Goal: Task Accomplishment & Management: Manage account settings

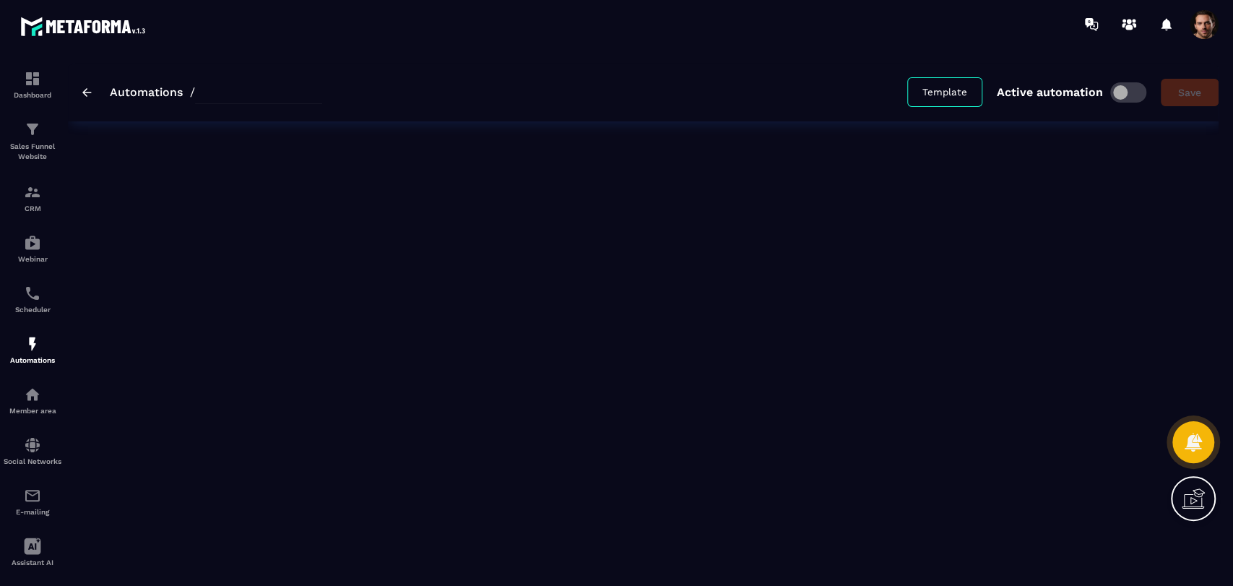
type input "**********"
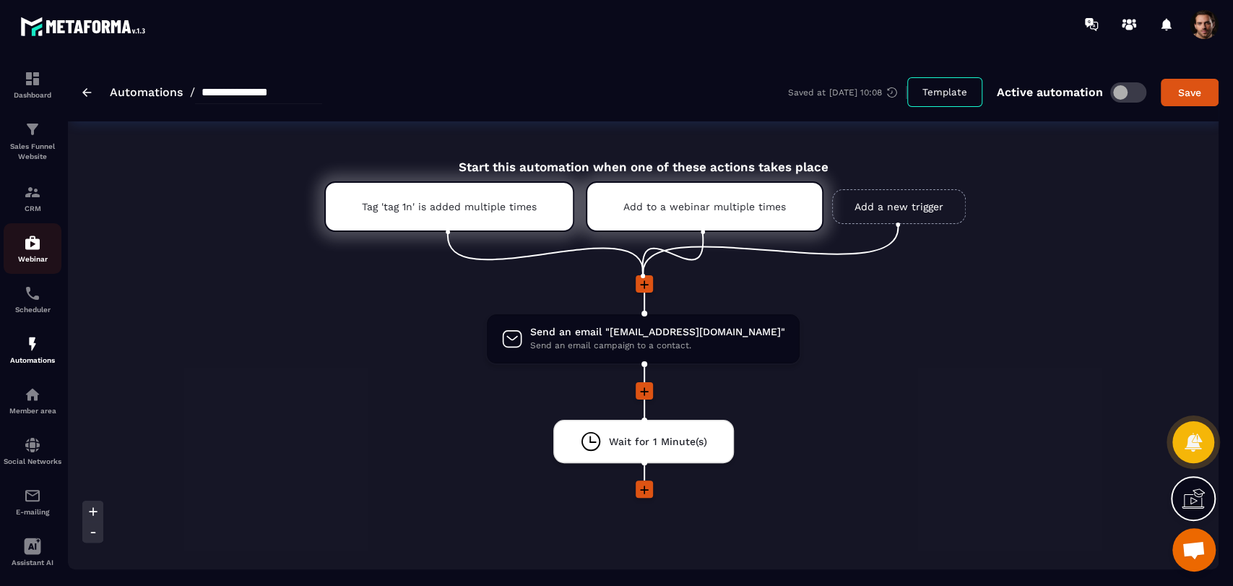
click at [40, 243] on img at bounding box center [32, 242] width 17 height 17
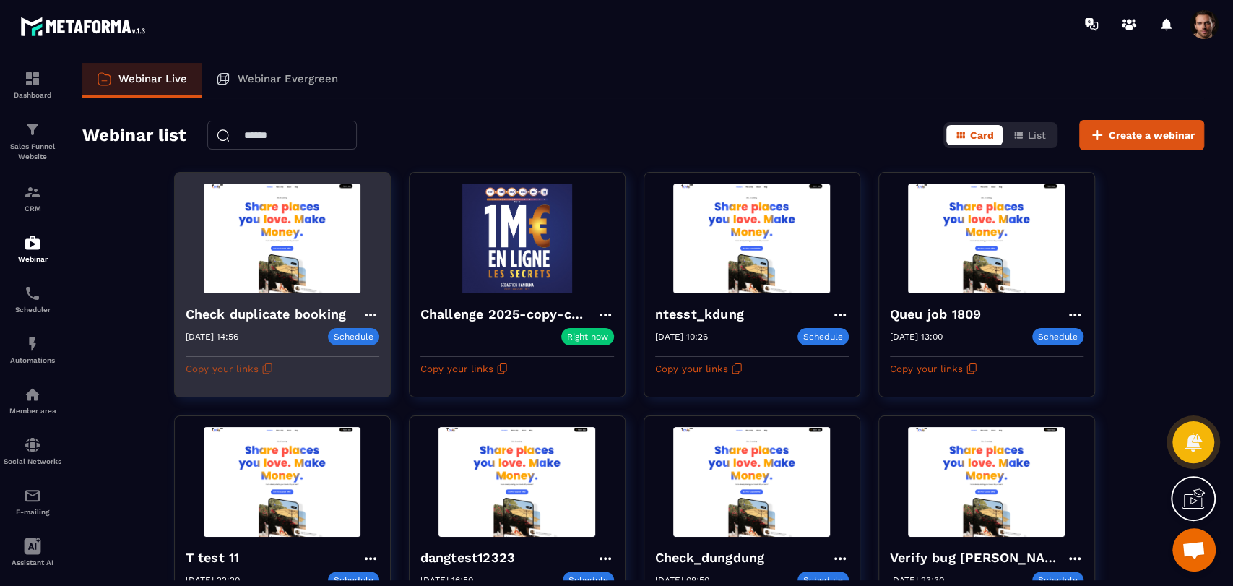
click at [270, 360] on button "Copy your links" at bounding box center [229, 368] width 87 height 23
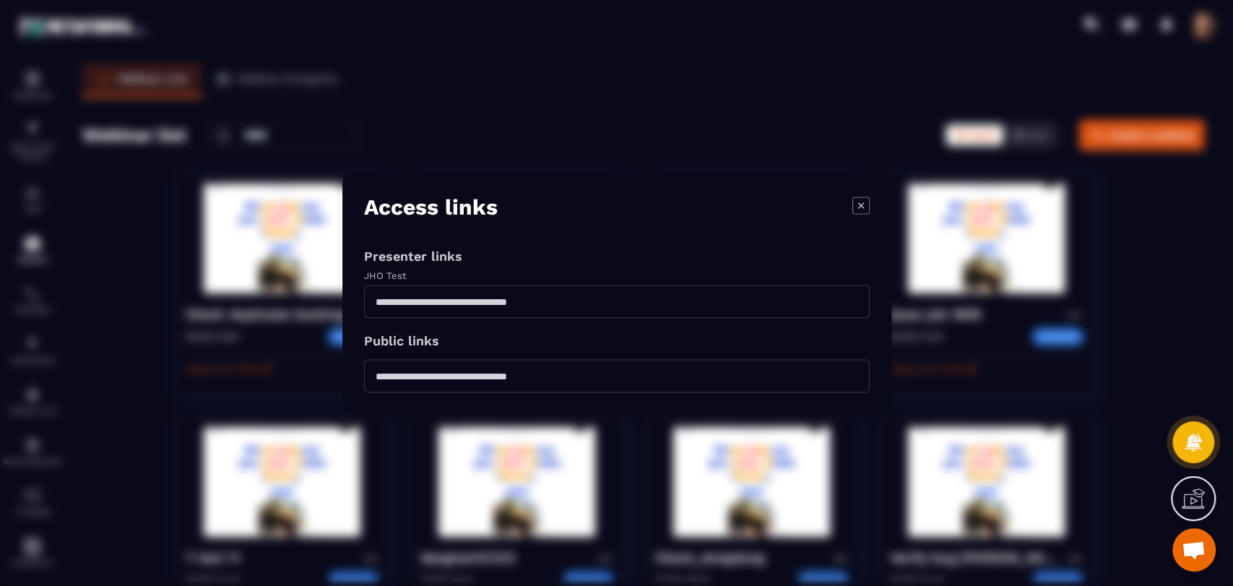
click at [855, 201] on icon "Modal window" at bounding box center [860, 204] width 17 height 17
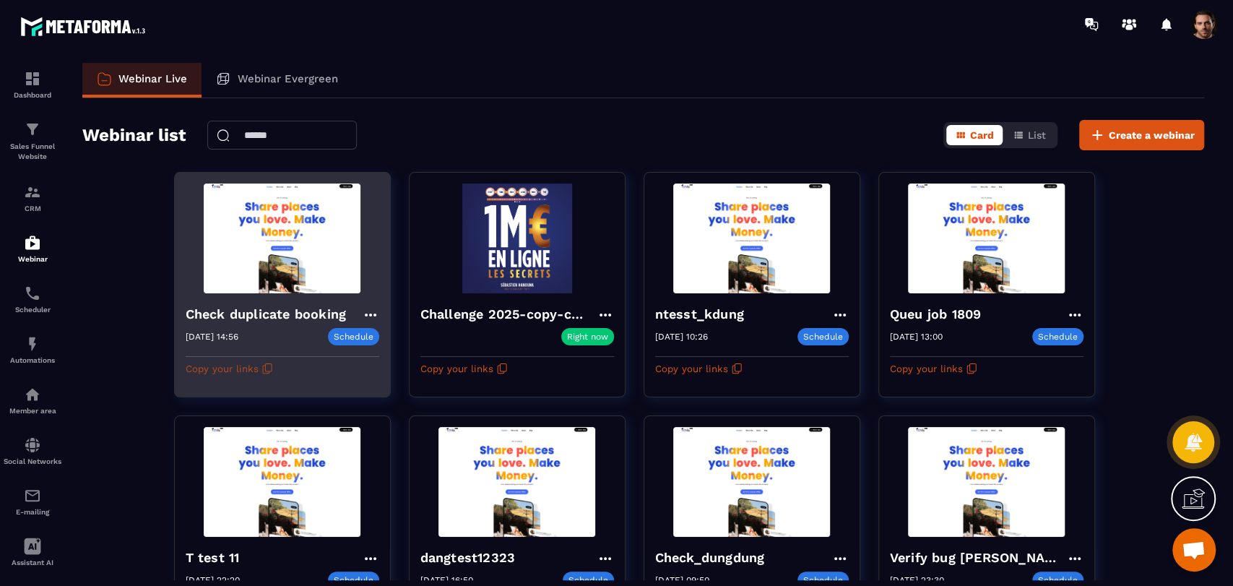
click at [264, 373] on icon "button" at bounding box center [268, 369] width 12 height 12
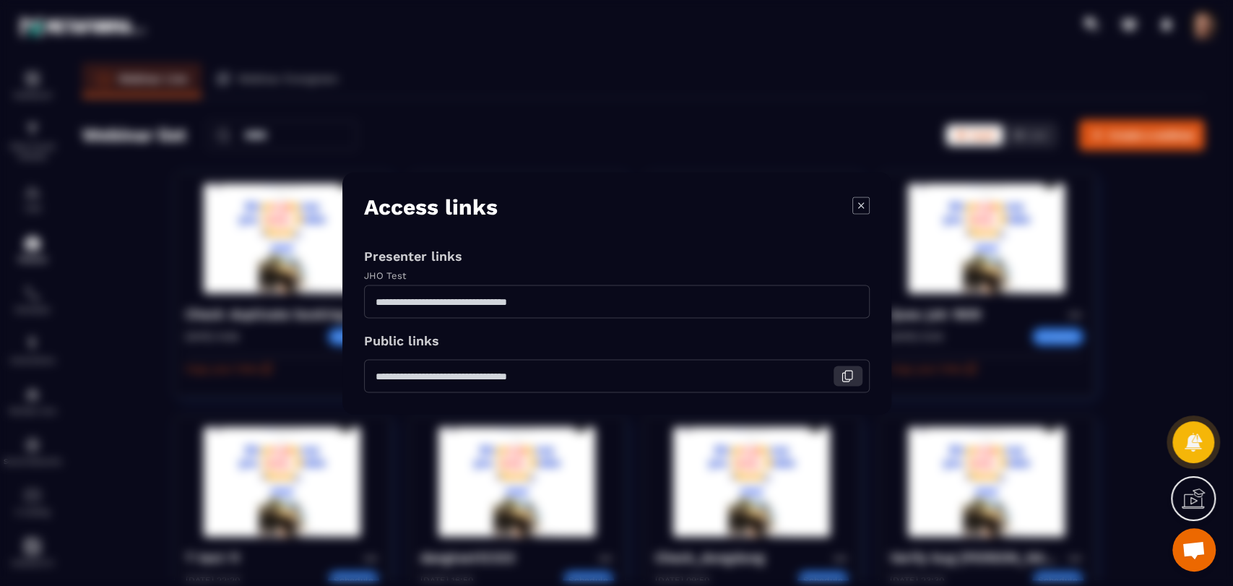
click at [844, 381] on icon "Modal window" at bounding box center [845, 377] width 7 height 9
click at [852, 203] on icon "Modal window" at bounding box center [860, 204] width 17 height 17
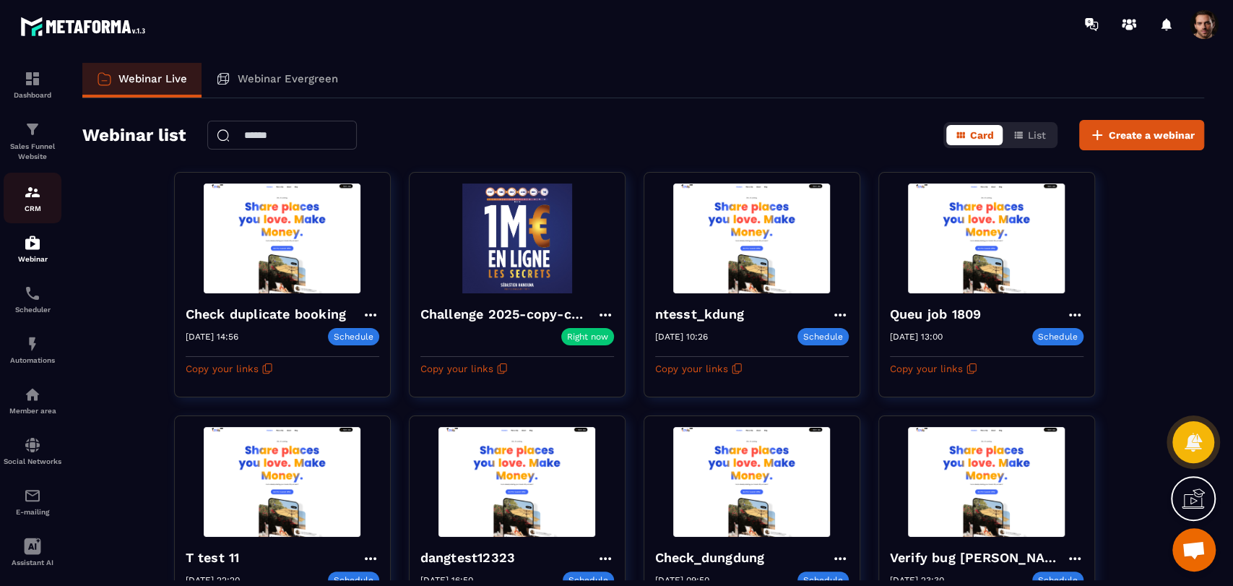
click at [32, 195] on img at bounding box center [32, 191] width 17 height 17
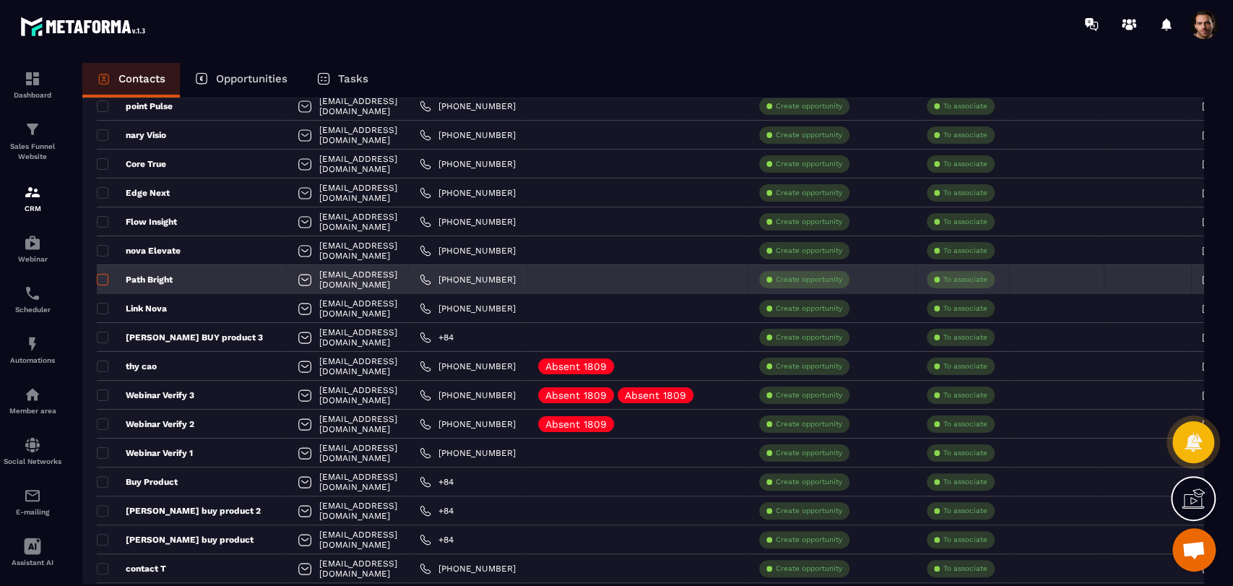
scroll to position [275, 0]
click at [100, 281] on span at bounding box center [103, 281] width 12 height 12
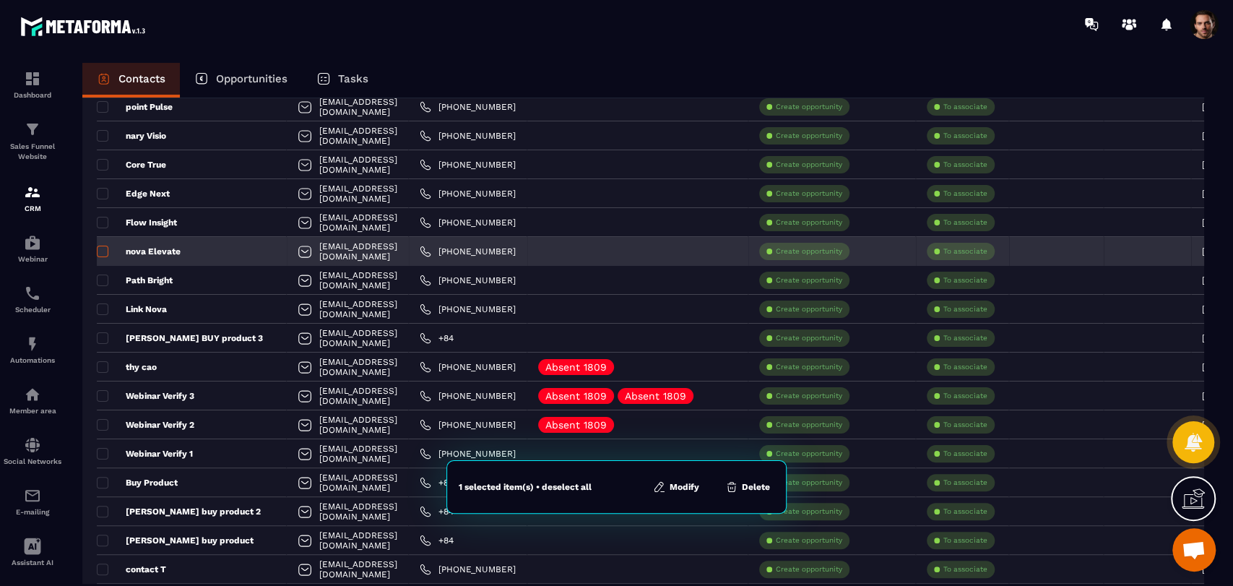
click at [102, 256] on span at bounding box center [103, 252] width 12 height 12
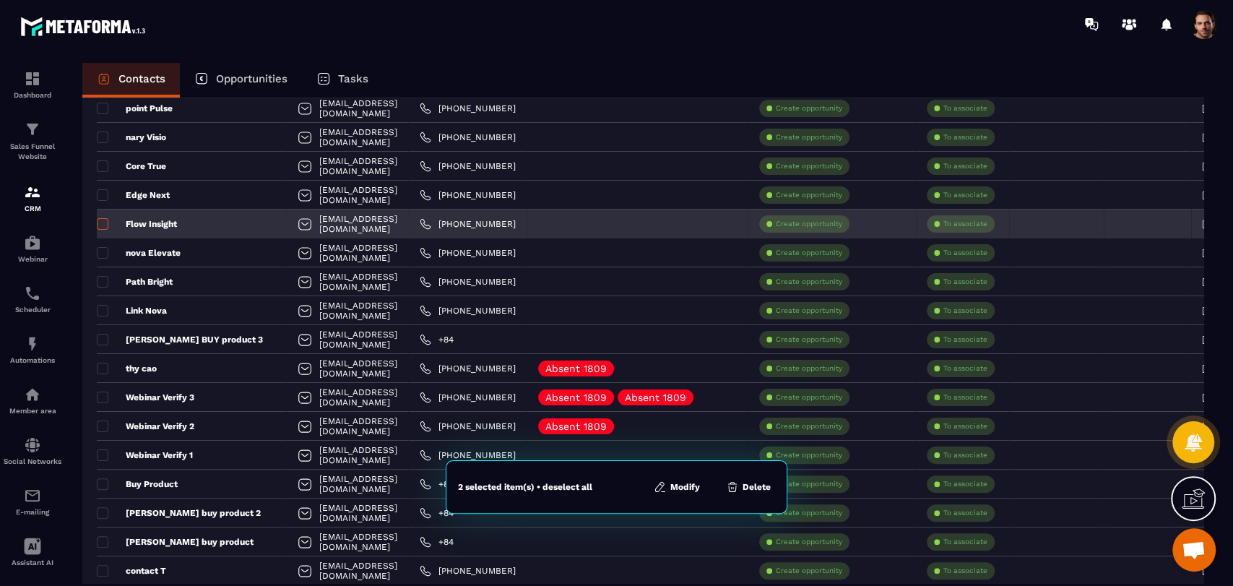
click at [100, 222] on span at bounding box center [103, 224] width 12 height 12
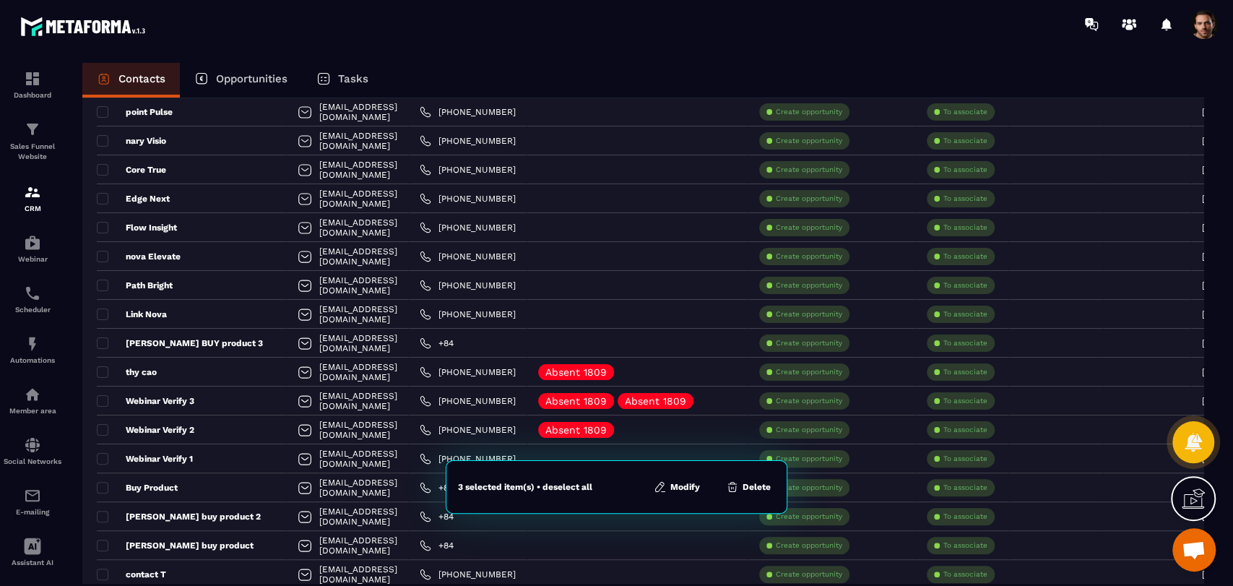
scroll to position [269, 0]
click at [675, 485] on button "Modify" at bounding box center [676, 487] width 55 height 14
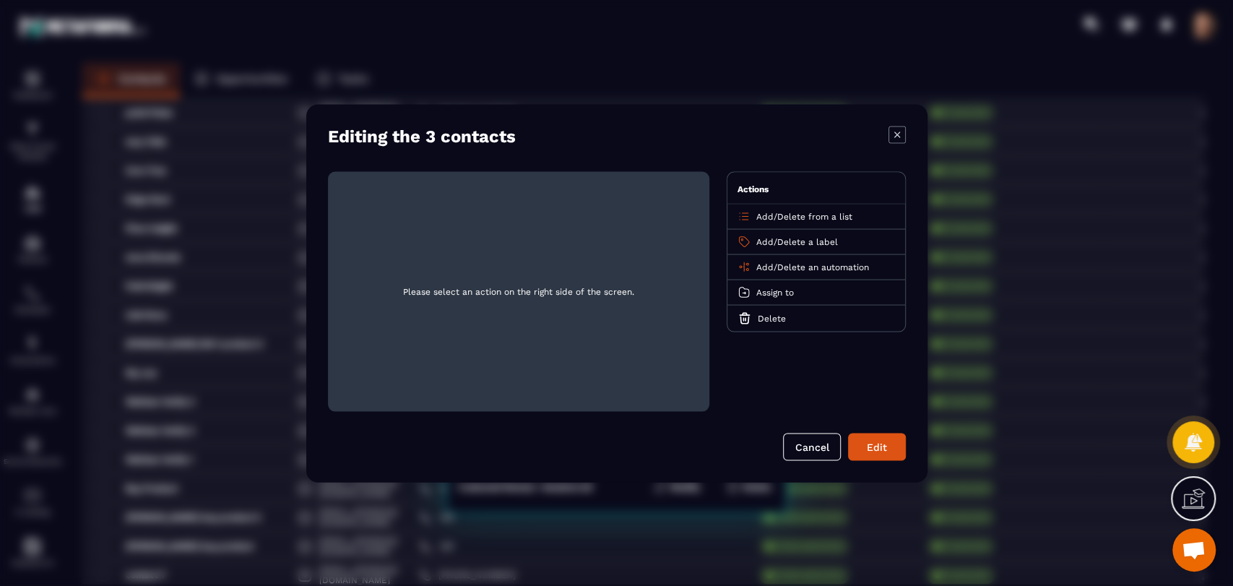
click at [759, 267] on span "Add" at bounding box center [764, 267] width 17 height 10
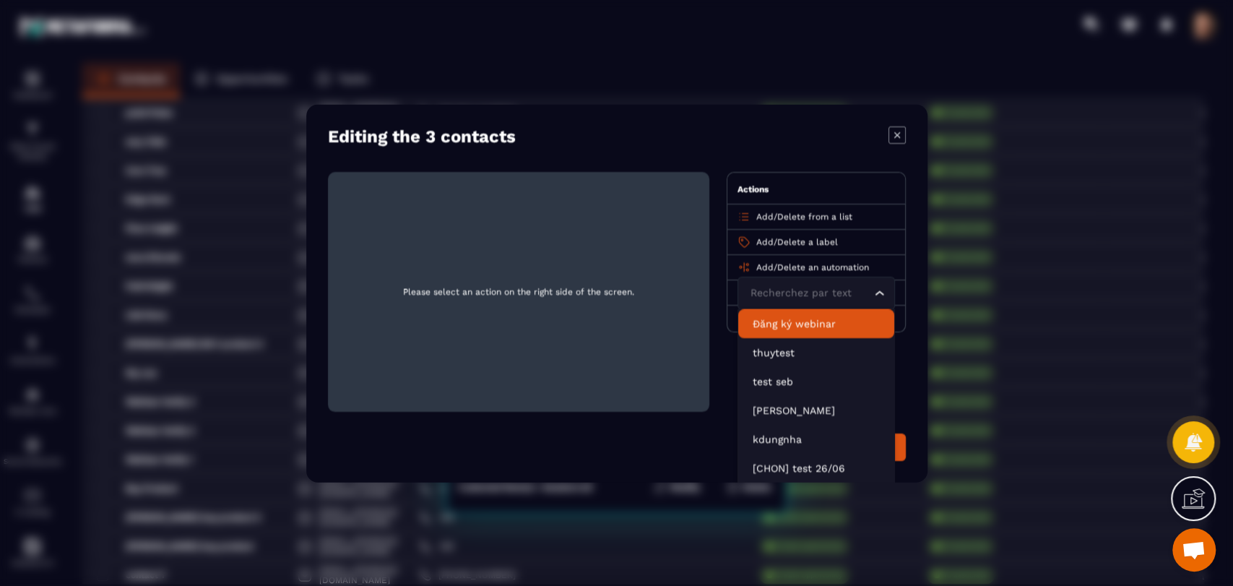
click at [786, 316] on p "Đăng ký webinar" at bounding box center [816, 323] width 127 height 14
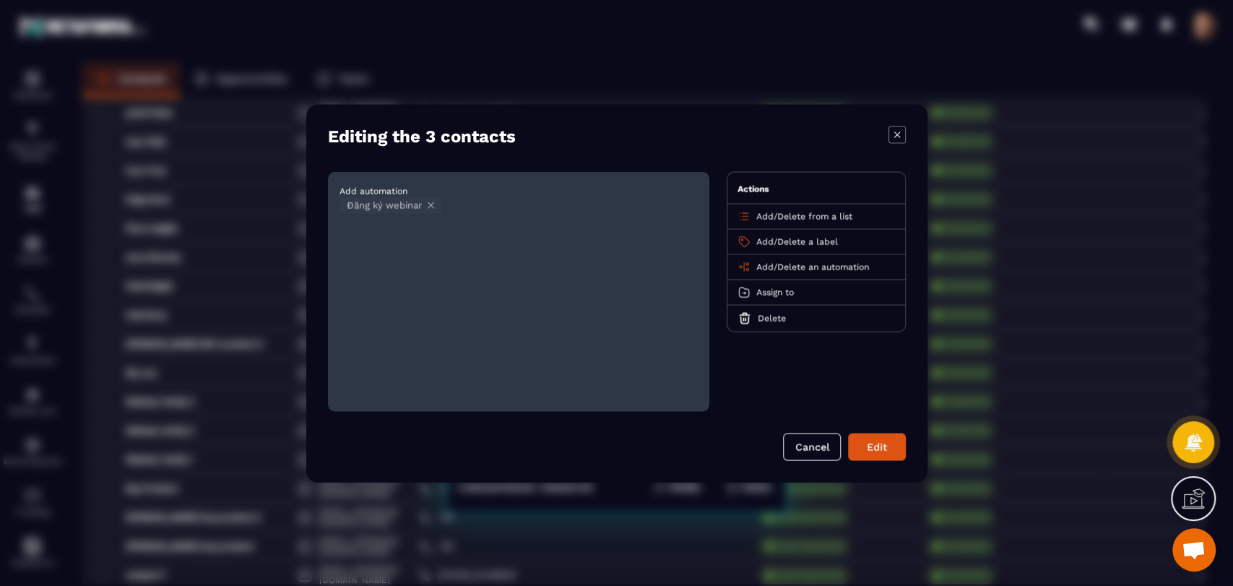
click at [873, 455] on button "Edit" at bounding box center [877, 446] width 58 height 27
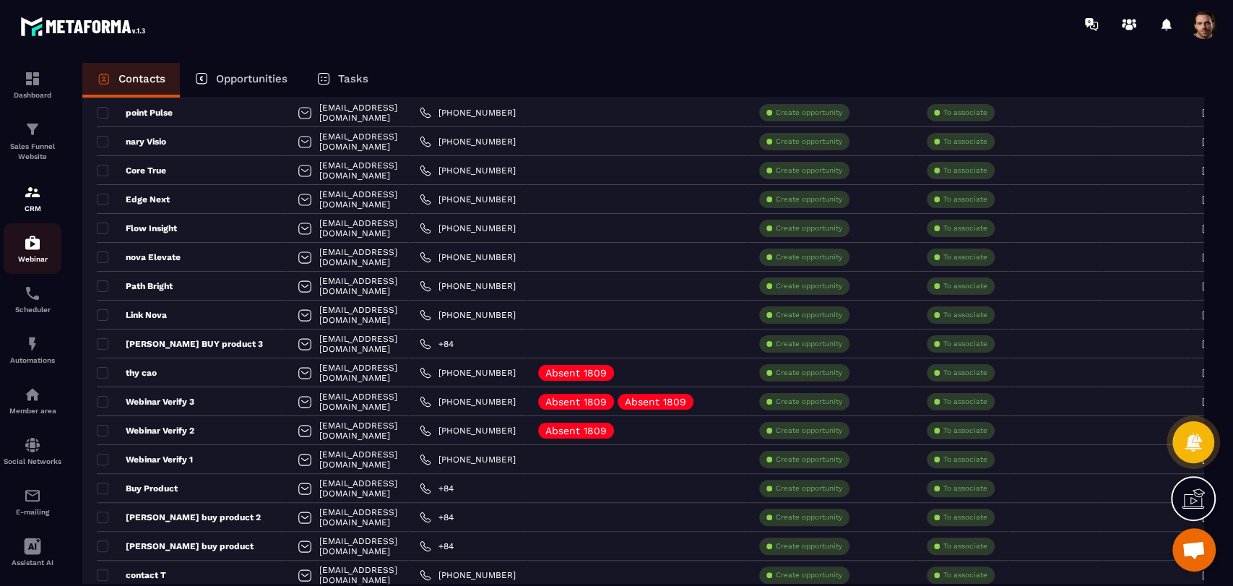
click at [38, 262] on p "Webinar" at bounding box center [33, 259] width 58 height 8
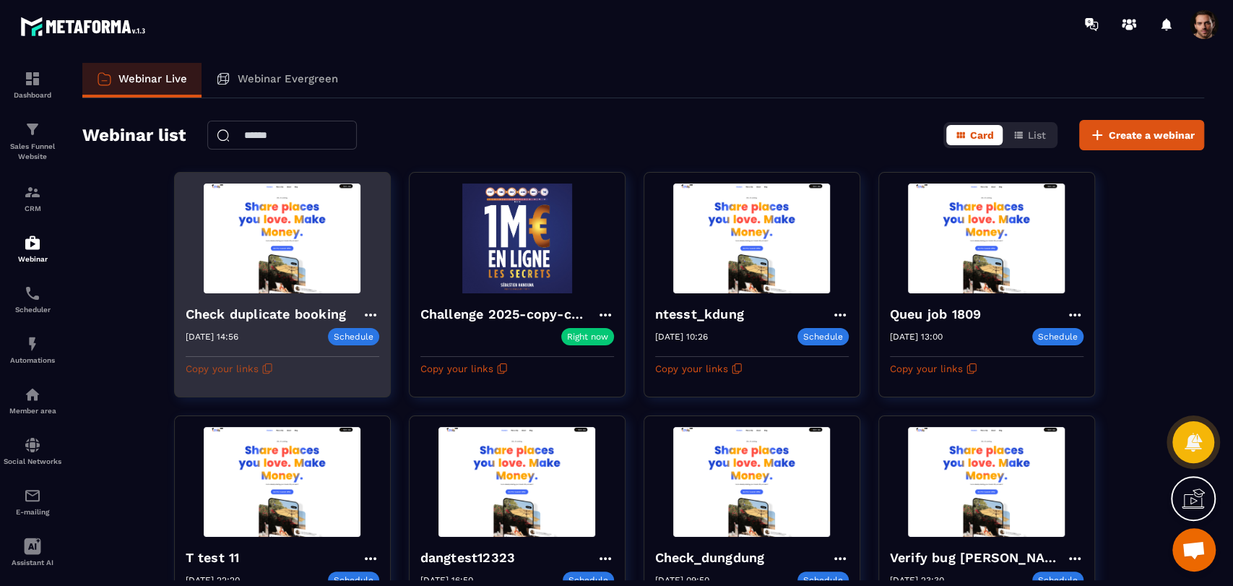
click at [256, 366] on button "Copy your links" at bounding box center [229, 368] width 87 height 23
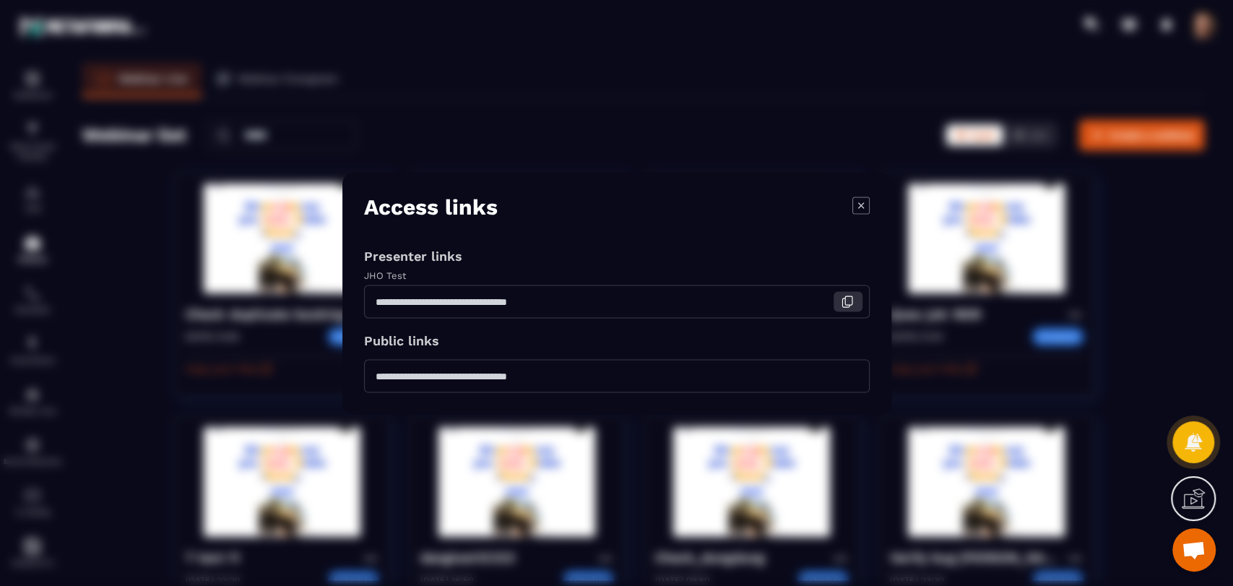
click at [847, 295] on icon "Modal window" at bounding box center [847, 301] width 13 height 13
click at [856, 212] on icon "Modal window" at bounding box center [860, 204] width 17 height 17
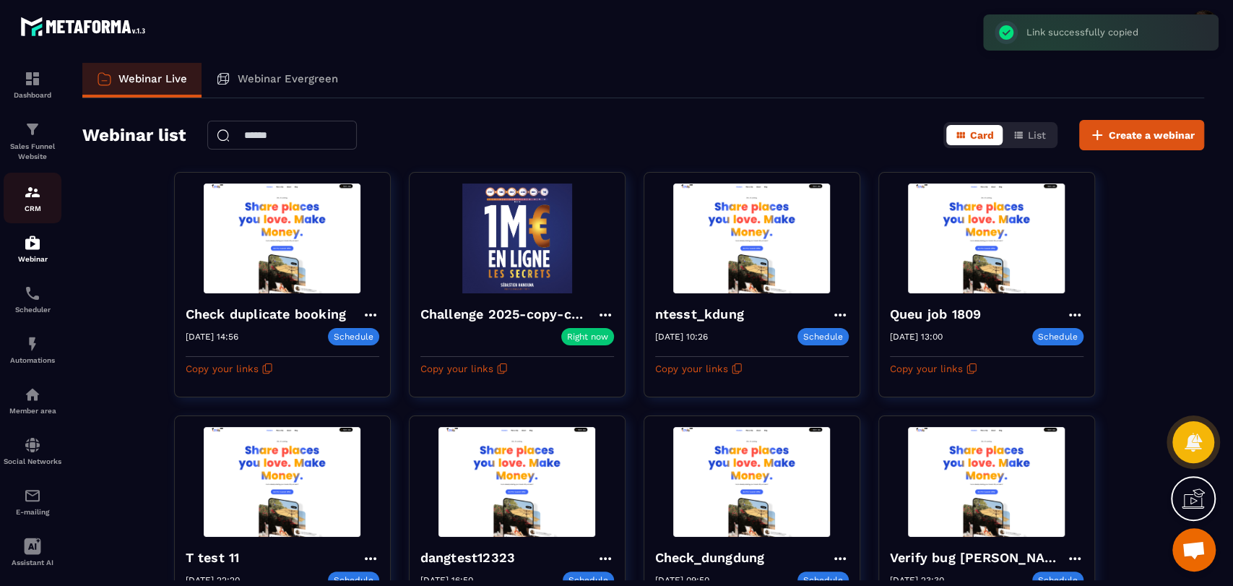
click at [27, 195] on img at bounding box center [32, 191] width 17 height 17
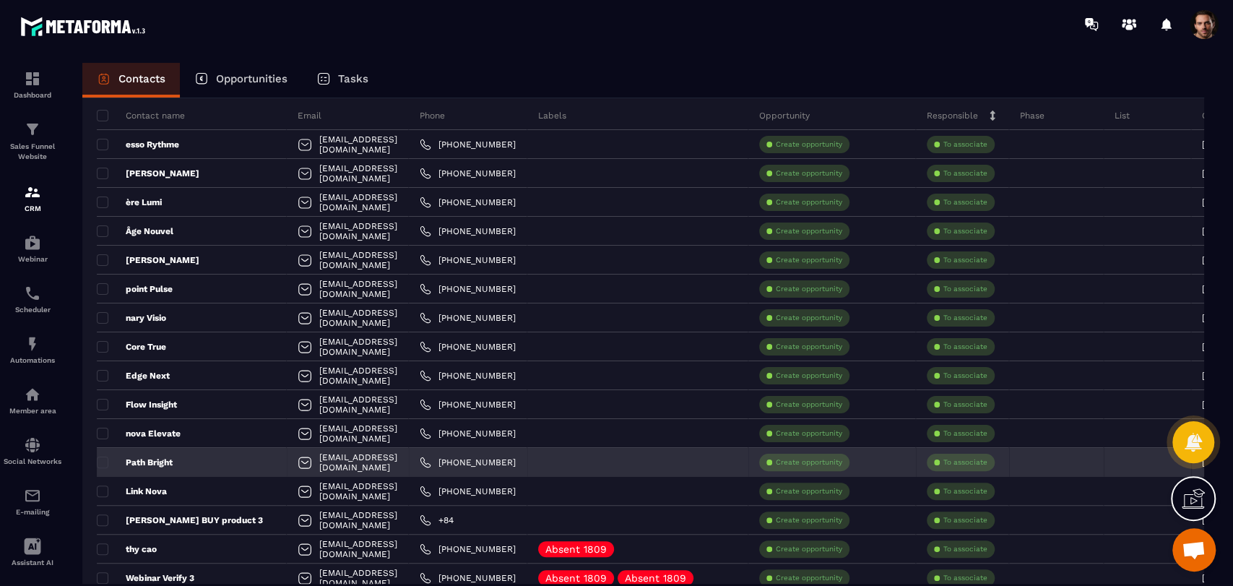
scroll to position [93, 0]
click at [131, 464] on p "Path Bright" at bounding box center [135, 462] width 76 height 12
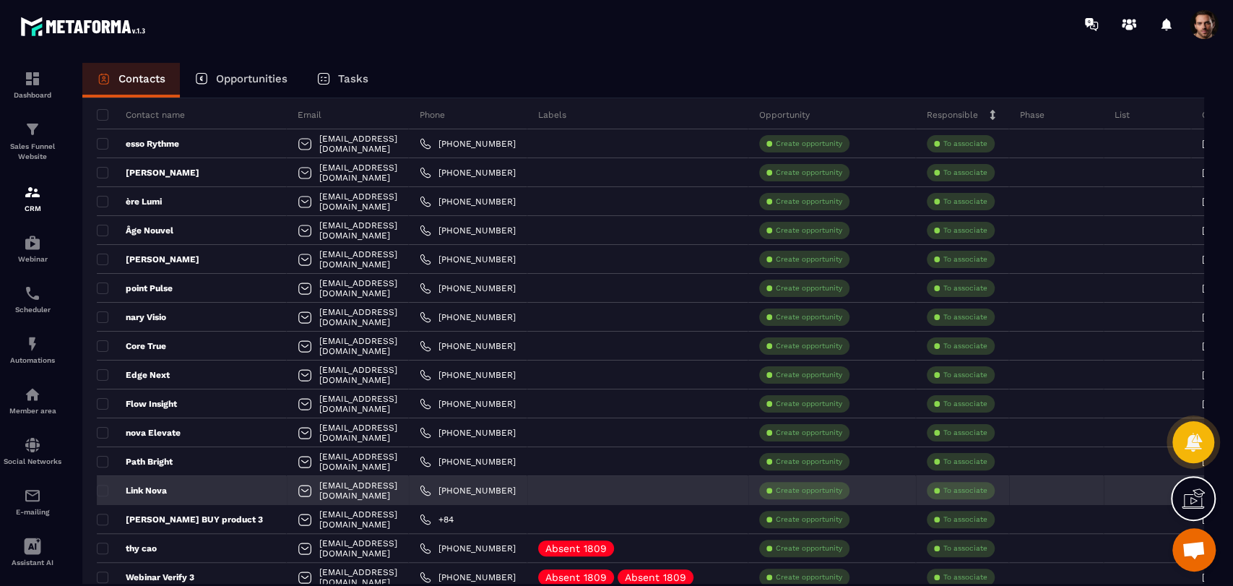
click at [150, 490] on p "Link Nova" at bounding box center [132, 491] width 70 height 12
